Goal: Information Seeking & Learning: Learn about a topic

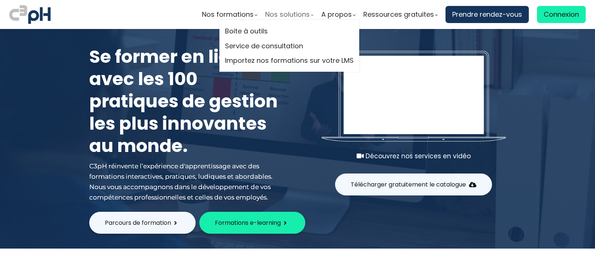
click at [290, 14] on span "Nos solutions" at bounding box center [287, 14] width 45 height 11
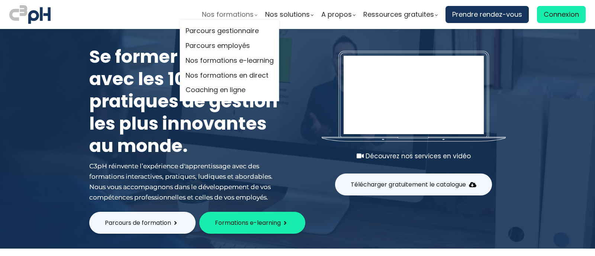
click at [229, 15] on span "Nos formations" at bounding box center [228, 14] width 52 height 11
click at [213, 16] on span "Nos formations" at bounding box center [228, 14] width 52 height 11
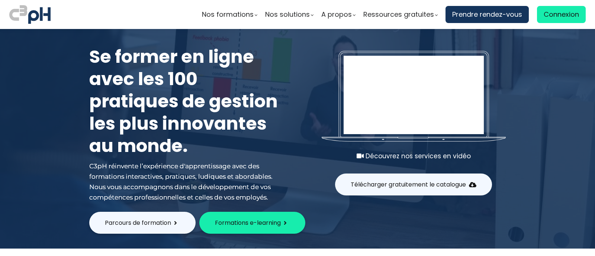
drag, startPoint x: 210, startPoint y: 79, endPoint x: 534, endPoint y: 4, distance: 332.1
click at [0, 0] on link "Nos formations en direct" at bounding box center [0, 0] width 0 height 0
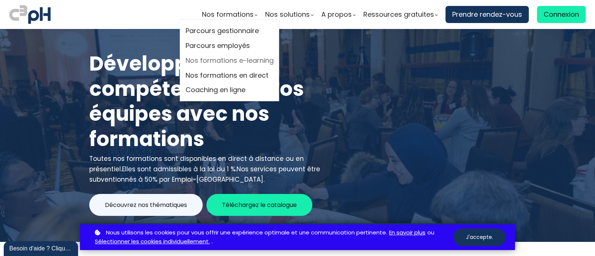
click at [226, 58] on link "Nos formations e-learning" at bounding box center [230, 60] width 88 height 11
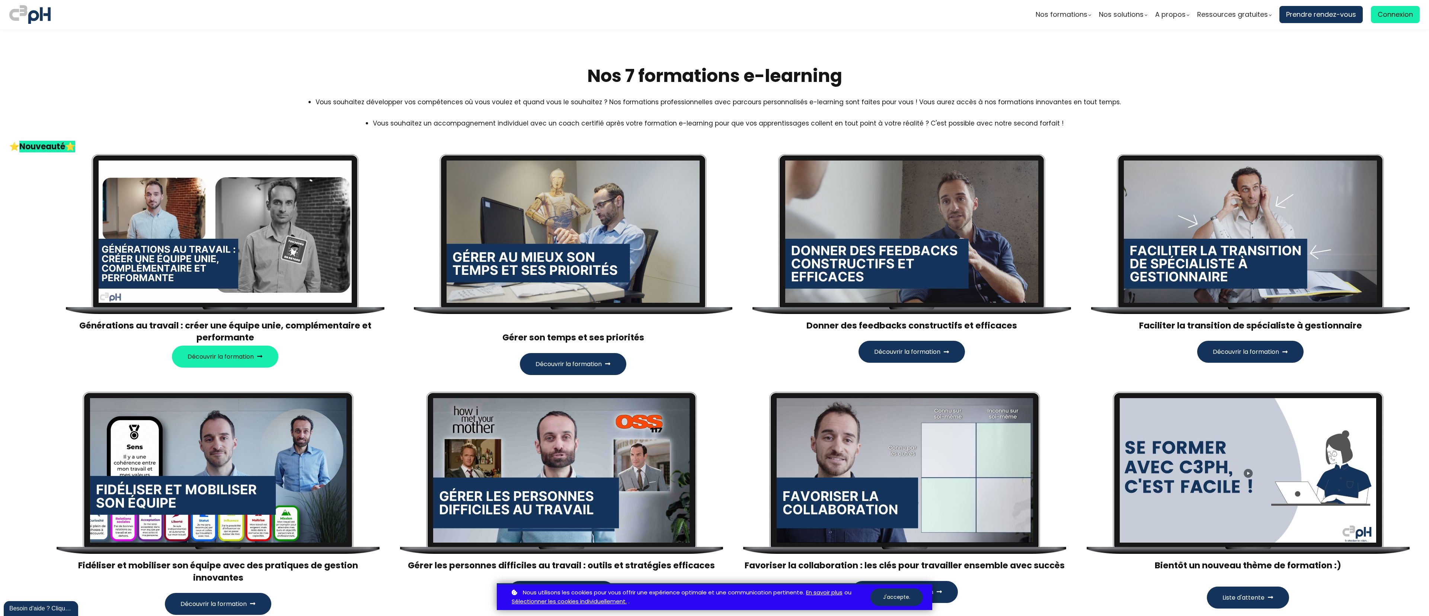
drag, startPoint x: 744, startPoint y: 19, endPoint x: 814, endPoint y: 133, distance: 133.3
click at [595, 19] on div "Nos formations Parcours gestionnaire Parcours employés Nos formations e-learning" at bounding box center [1002, 15] width 854 height 22
click at [595, 28] on section "Nos formations Parcours gestionnaire Parcours employés Nos formations e-learning" at bounding box center [714, 14] width 1429 height 29
drag, startPoint x: 755, startPoint y: 21, endPoint x: 895, endPoint y: 3, distance: 141.2
click at [595, 21] on div "Nos formations Parcours gestionnaire Parcours employés Nos formations e-learning" at bounding box center [1002, 15] width 854 height 22
